Goal: Find specific page/section: Find specific page/section

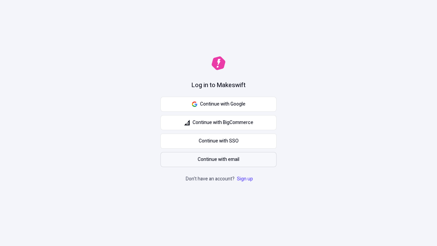
click at [218, 159] on span "Continue with email" at bounding box center [219, 160] width 42 height 8
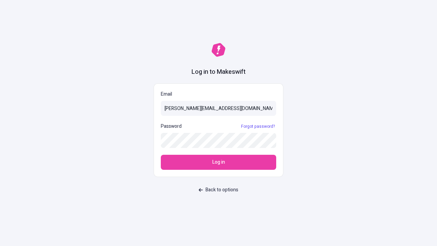
type input "[PERSON_NAME][EMAIL_ADDRESS][DOMAIN_NAME]"
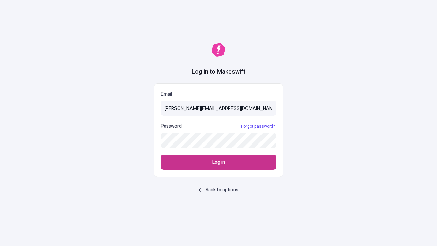
click at [218, 162] on span "Log in" at bounding box center [218, 162] width 13 height 8
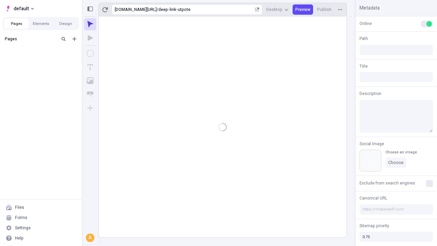
type input "/deep-link-utpote"
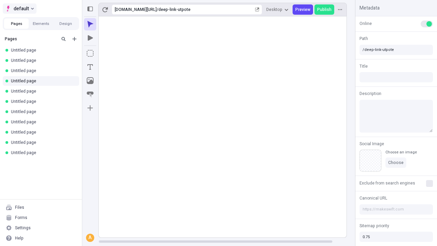
click at [19, 9] on span "default" at bounding box center [21, 8] width 15 height 8
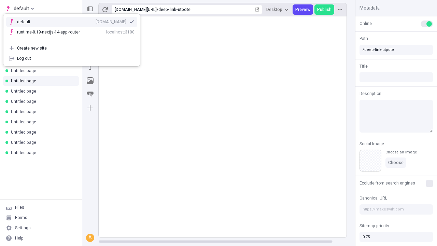
click at [96, 20] on div "qee9k4dy7d.staging.makeswift.site" at bounding box center [111, 21] width 31 height 5
click at [66, 24] on button "Design" at bounding box center [65, 23] width 25 height 10
